Goal: Information Seeking & Learning: Learn about a topic

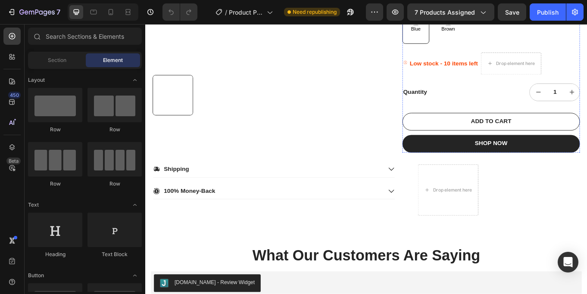
scroll to position [388, 0]
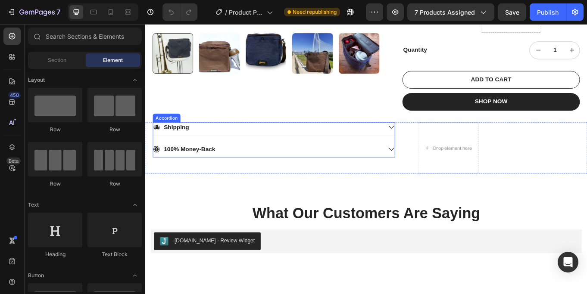
click at [436, 147] on icon at bounding box center [433, 145] width 8 height 8
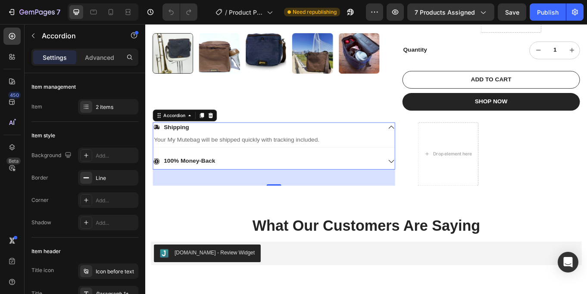
click at [432, 186] on icon at bounding box center [433, 185] width 8 height 8
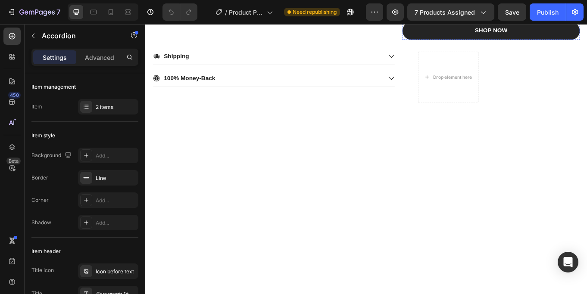
scroll to position [83, 0]
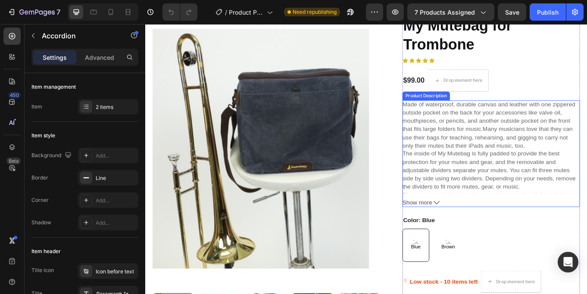
click at [485, 235] on icon at bounding box center [486, 233] width 7 height 7
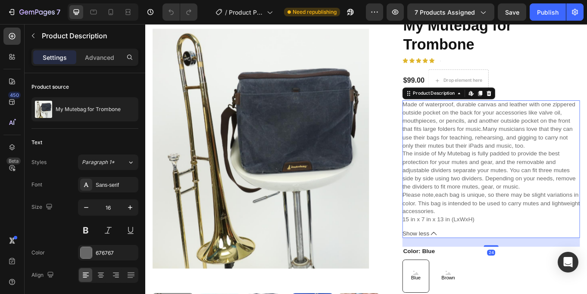
scroll to position [148, 0]
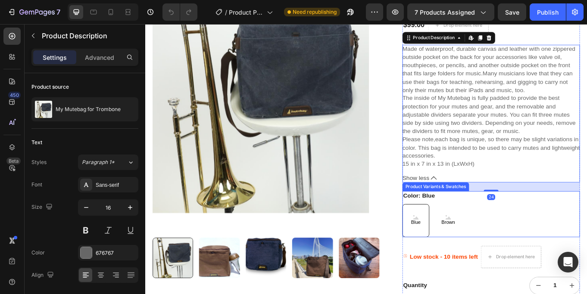
click at [505, 255] on span "Brown" at bounding box center [499, 256] width 19 height 7
click at [484, 235] on input "Brown Brown Brown" at bounding box center [484, 235] width 0 height 0
radio input "true"
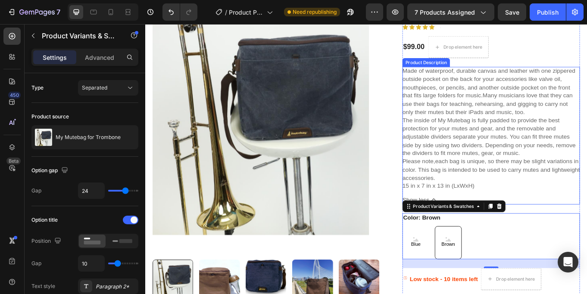
scroll to position [117, 0]
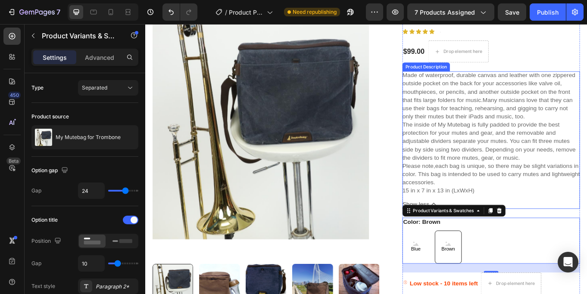
click at [538, 173] on p "The inside of My Mutebag is fully padded to provide the best protection for you…" at bounding box center [547, 161] width 203 height 46
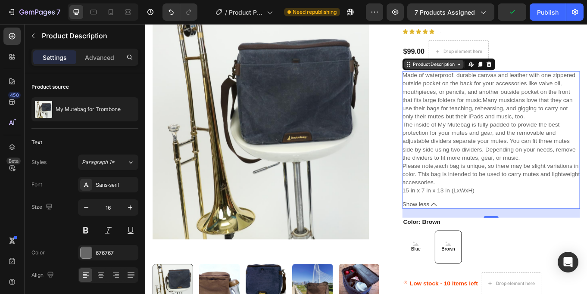
click at [500, 74] on div "Product Description" at bounding box center [483, 72] width 52 height 8
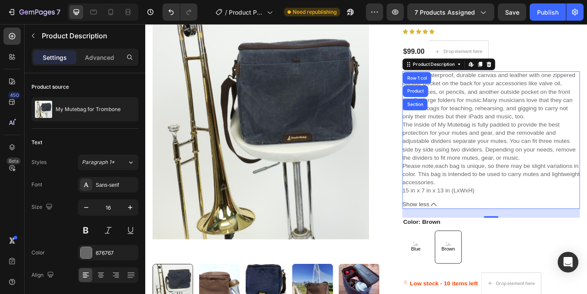
click at [524, 123] on span "Many musicians love that they can use their bags for teaching, rehearsing, and …" at bounding box center [545, 122] width 199 height 27
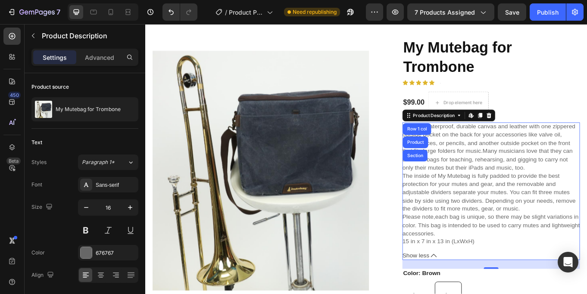
scroll to position [55, 0]
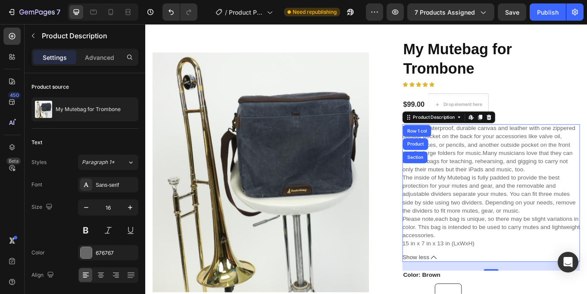
click at [516, 215] on p "The inside of My Mutebag is fully padded to provide the best protection for you…" at bounding box center [547, 223] width 203 height 46
click at [548, 278] on div "Made of waterproof, durable canvas and leather with one zippered outside pocket…" at bounding box center [550, 214] width 208 height 145
click at [538, 282] on div "Made of waterproof, durable canvas and leather with one zippered outside pocket…" at bounding box center [550, 214] width 208 height 145
click at [524, 131] on icon at bounding box center [526, 133] width 7 height 7
